Goal: Transaction & Acquisition: Subscribe to service/newsletter

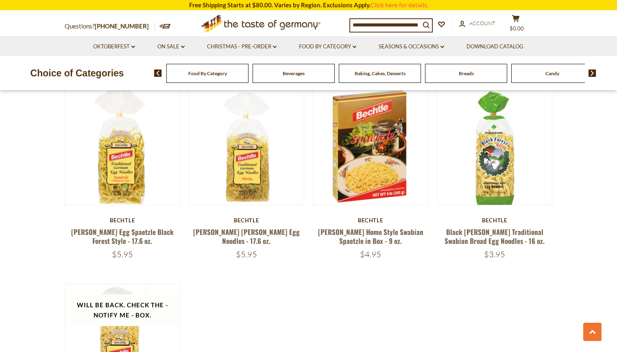
scroll to position [468, 0]
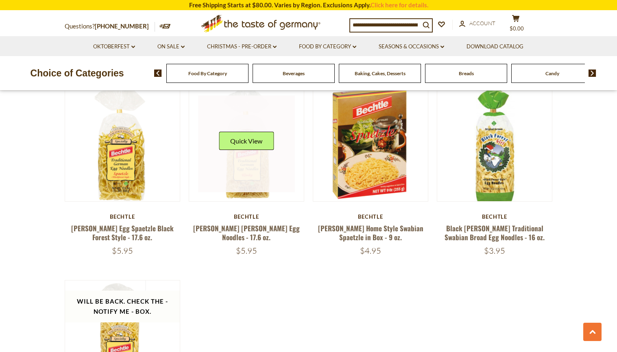
click at [246, 186] on link at bounding box center [246, 144] width 97 height 97
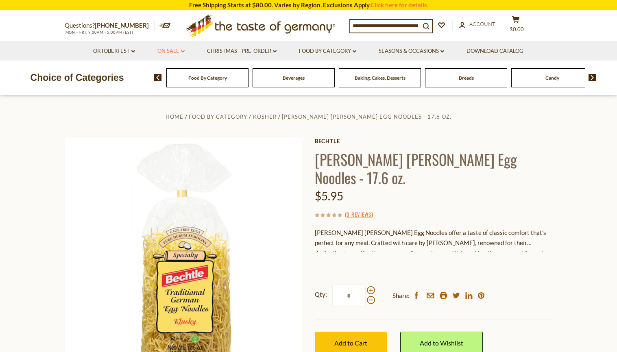
click at [169, 52] on link "On Sale dropdown_arrow" at bounding box center [171, 51] width 27 height 9
click at [168, 86] on link "Best By Deals" at bounding box center [172, 86] width 38 height 7
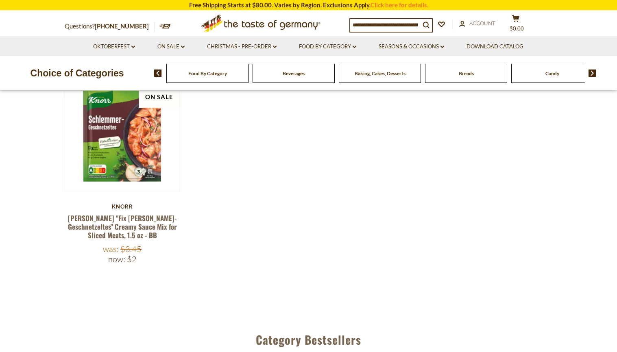
scroll to position [275, 0]
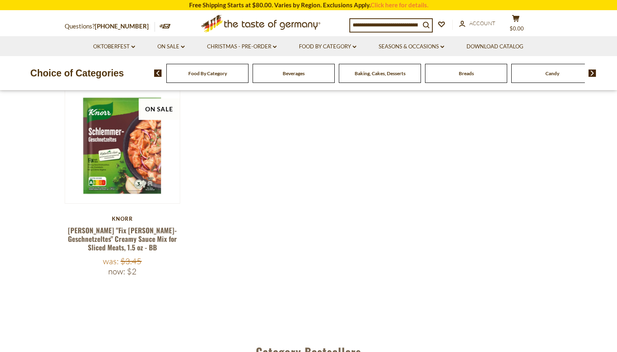
click at [193, 74] on span "Food By Category" at bounding box center [207, 73] width 39 height 6
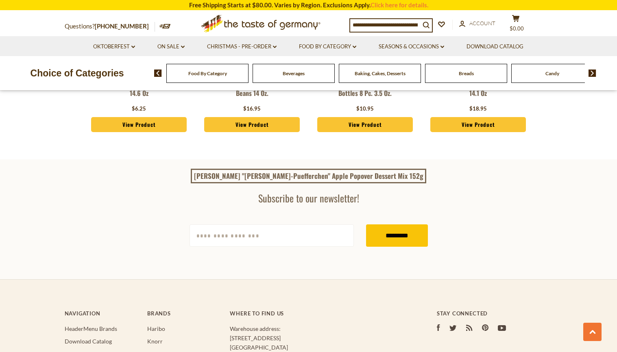
scroll to position [2167, 0]
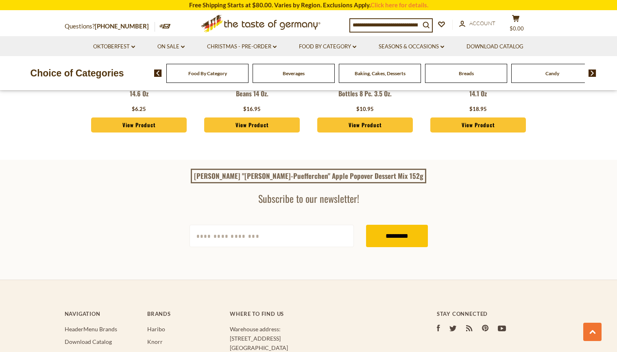
click at [208, 225] on input "[EMAIL_ADDRESS][DOMAIN_NAME]" at bounding box center [272, 236] width 164 height 22
type input "**********"
click at [387, 225] on input "*********" at bounding box center [397, 236] width 62 height 22
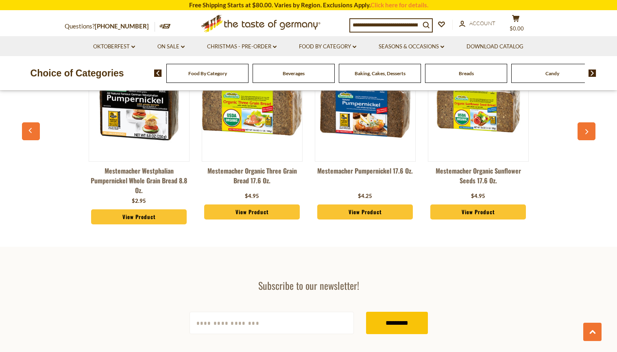
scroll to position [2198, 0]
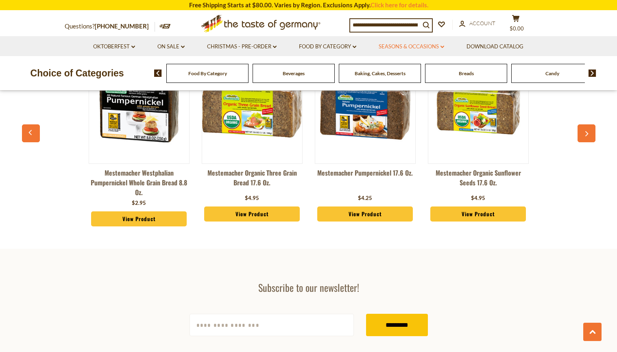
click at [414, 46] on link "Seasons & Occasions dropdown_arrow" at bounding box center [412, 46] width 66 height 9
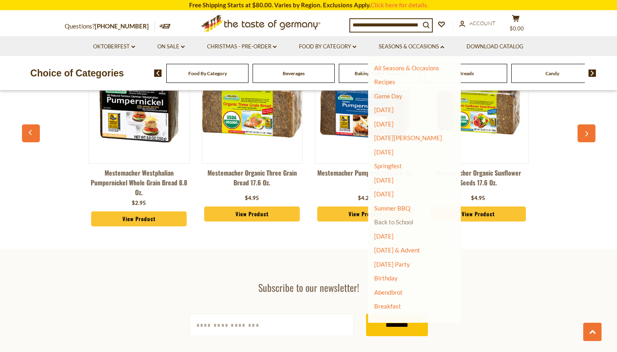
click at [386, 225] on link "Back to School" at bounding box center [393, 222] width 39 height 7
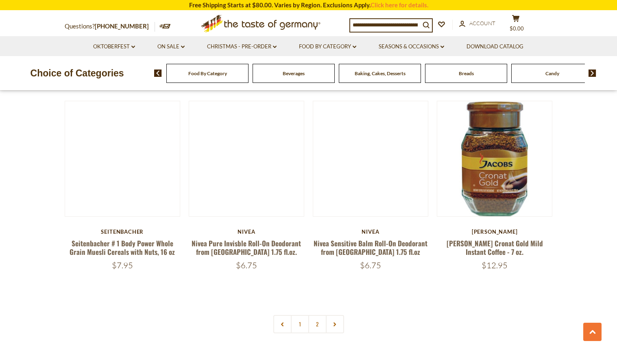
scroll to position [1771, 0]
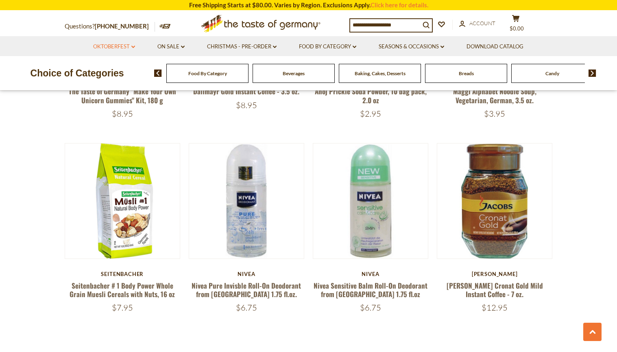
click at [124, 46] on link "Oktoberfest dropdown_arrow" at bounding box center [114, 46] width 42 height 9
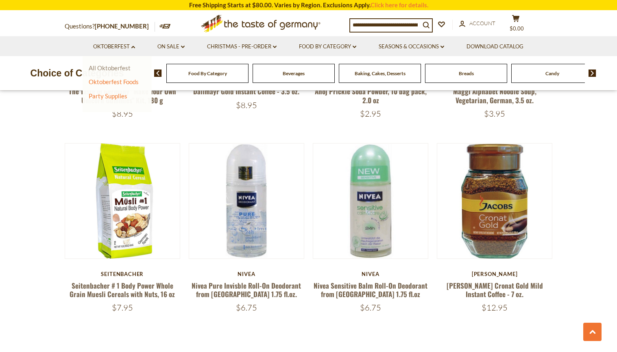
click at [120, 71] on link "All Oktoberfest" at bounding box center [110, 67] width 42 height 7
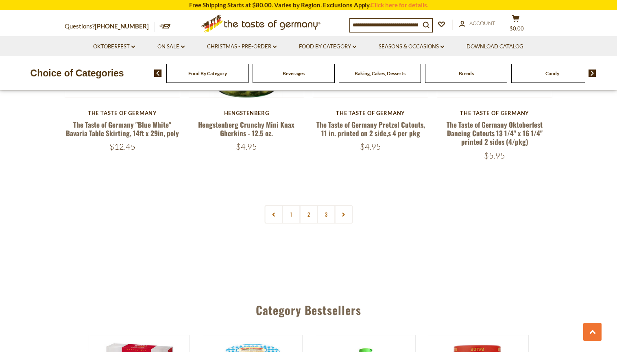
scroll to position [1964, 0]
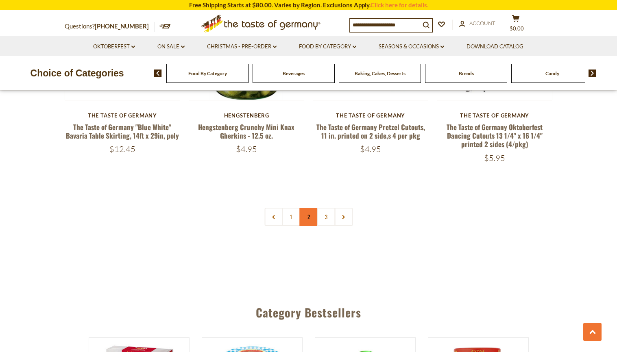
click at [303, 219] on link "2" at bounding box center [309, 217] width 18 height 18
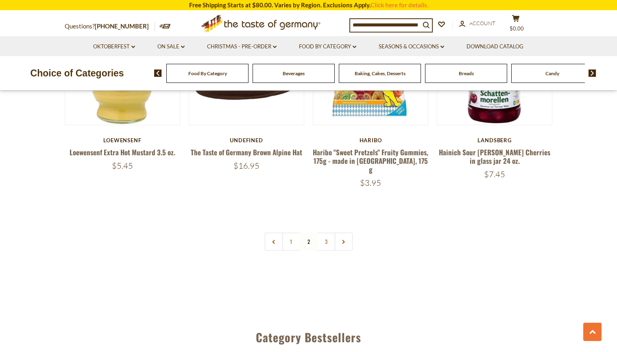
scroll to position [1920, 0]
click at [346, 240] on icon at bounding box center [343, 242] width 5 height 4
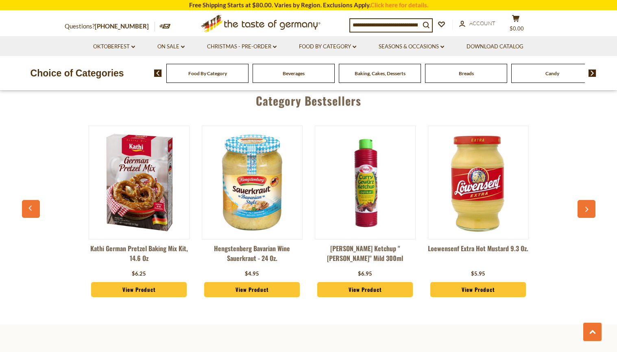
scroll to position [2157, 0]
